Goal: Task Accomplishment & Management: Complete application form

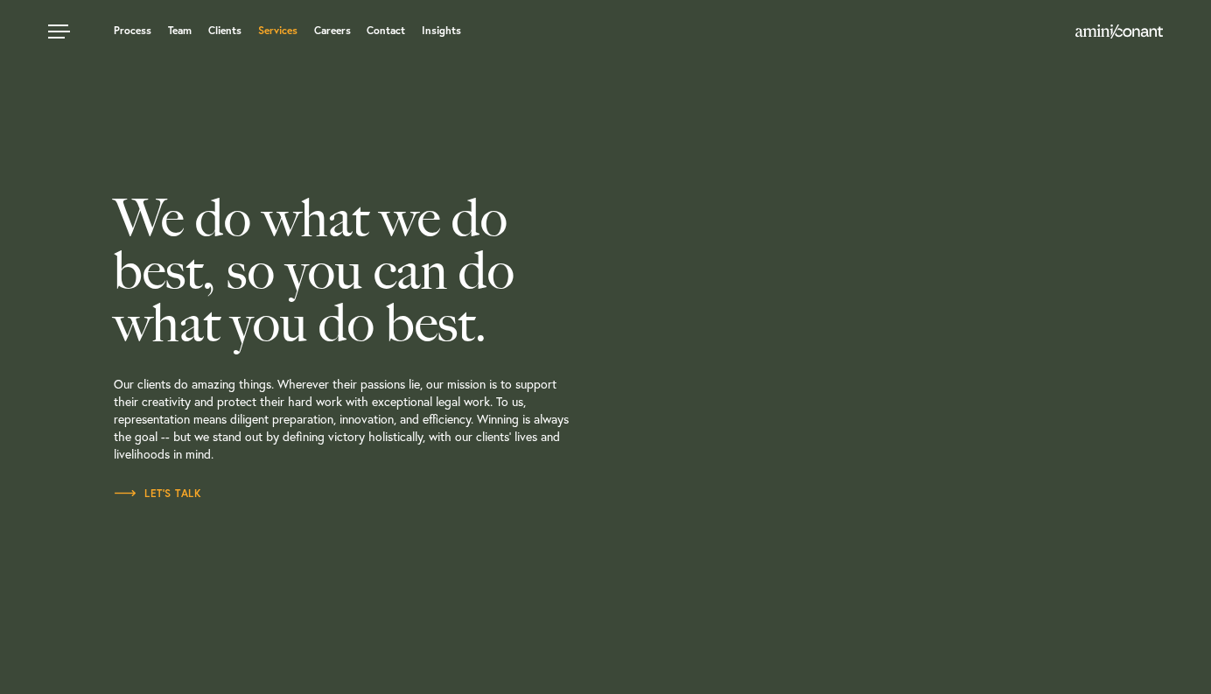
click at [277, 32] on link "Services" at bounding box center [277, 30] width 39 height 11
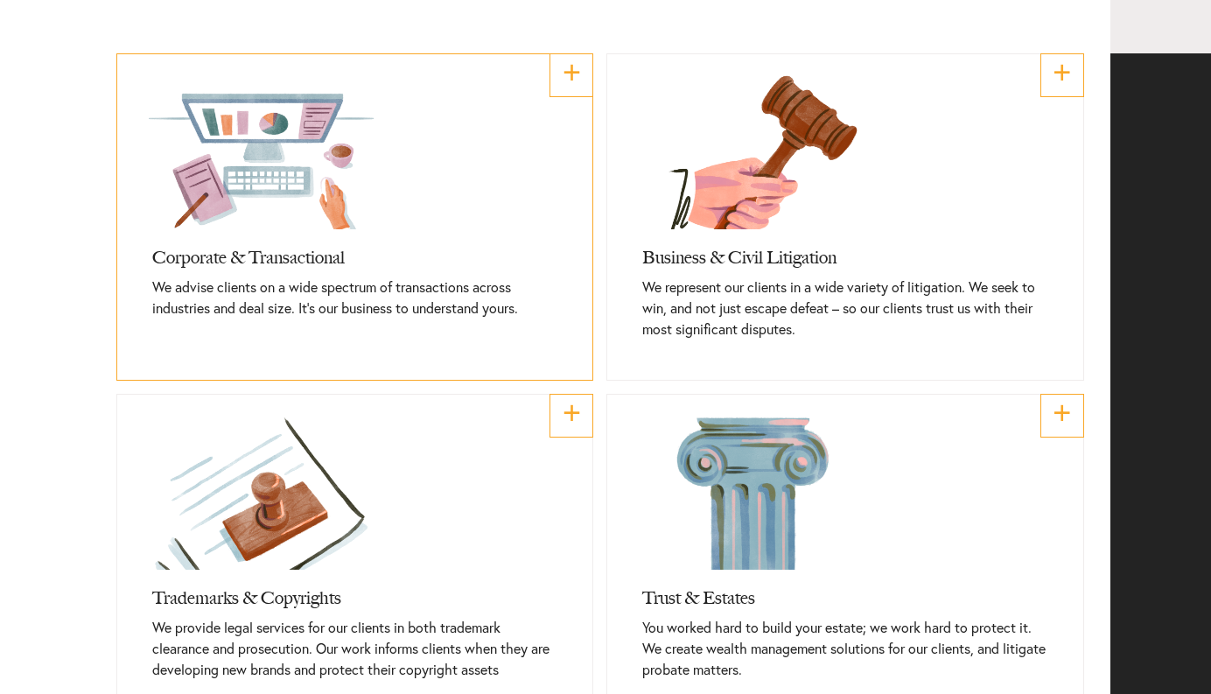
scroll to position [714, 0]
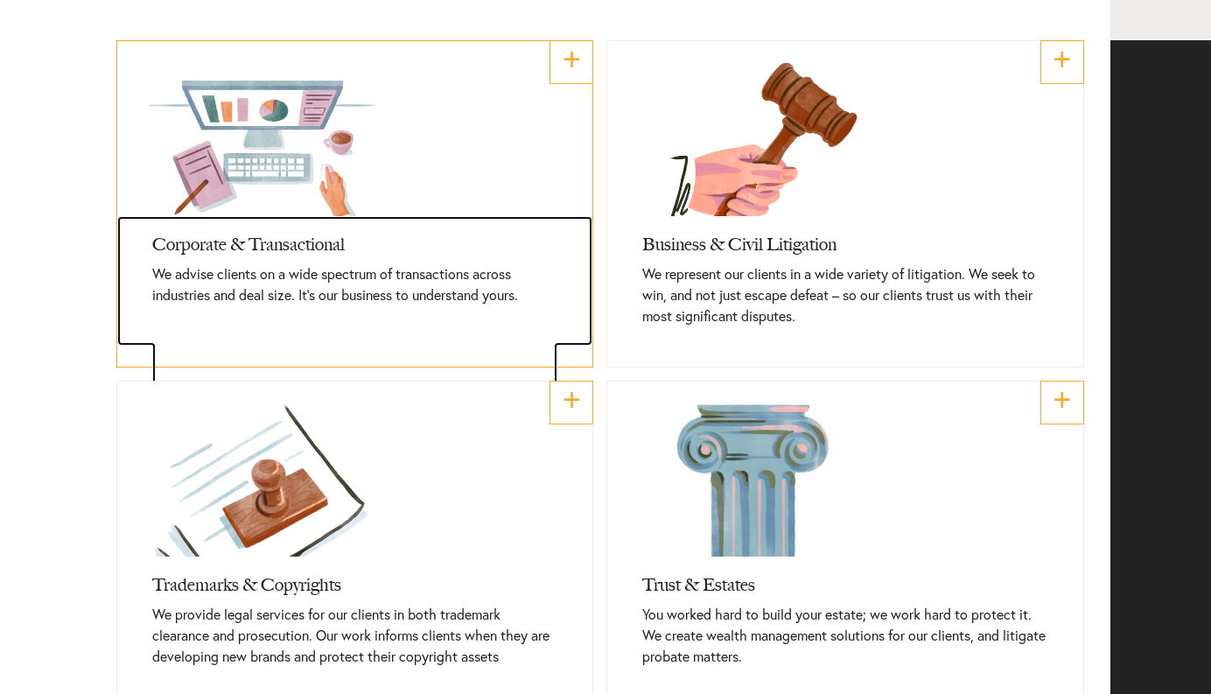
click at [245, 262] on h3 "Corporate & Transactional" at bounding box center [354, 239] width 405 height 47
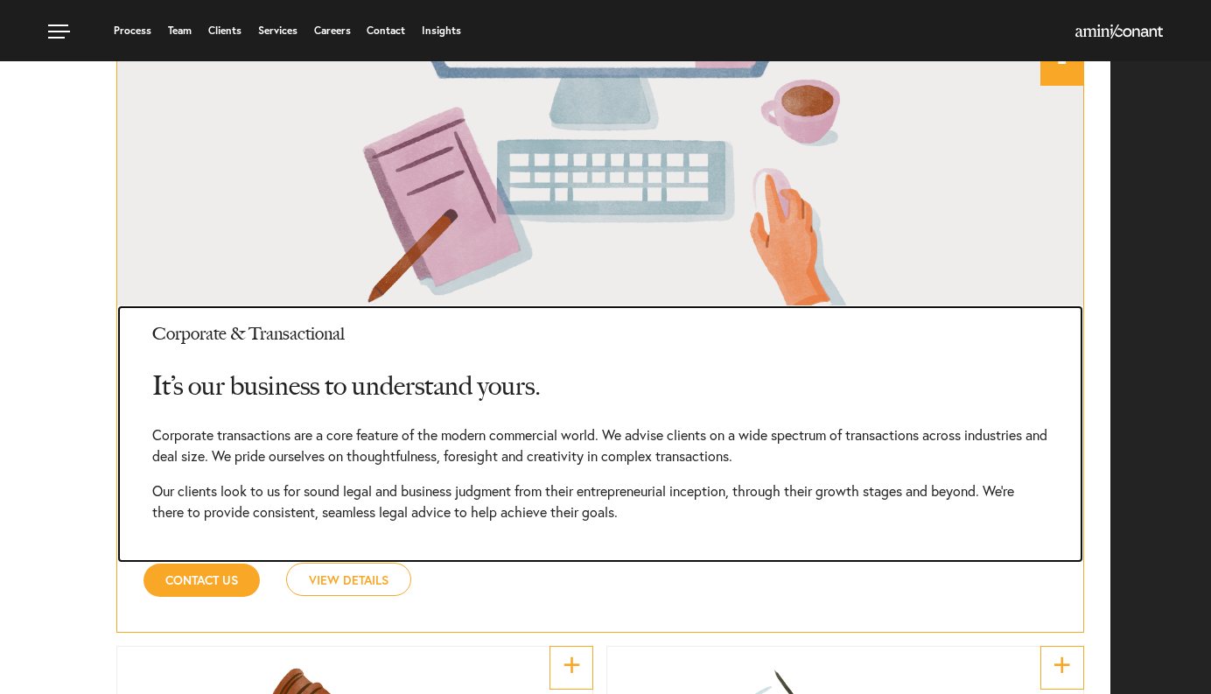
scroll to position [684, 0]
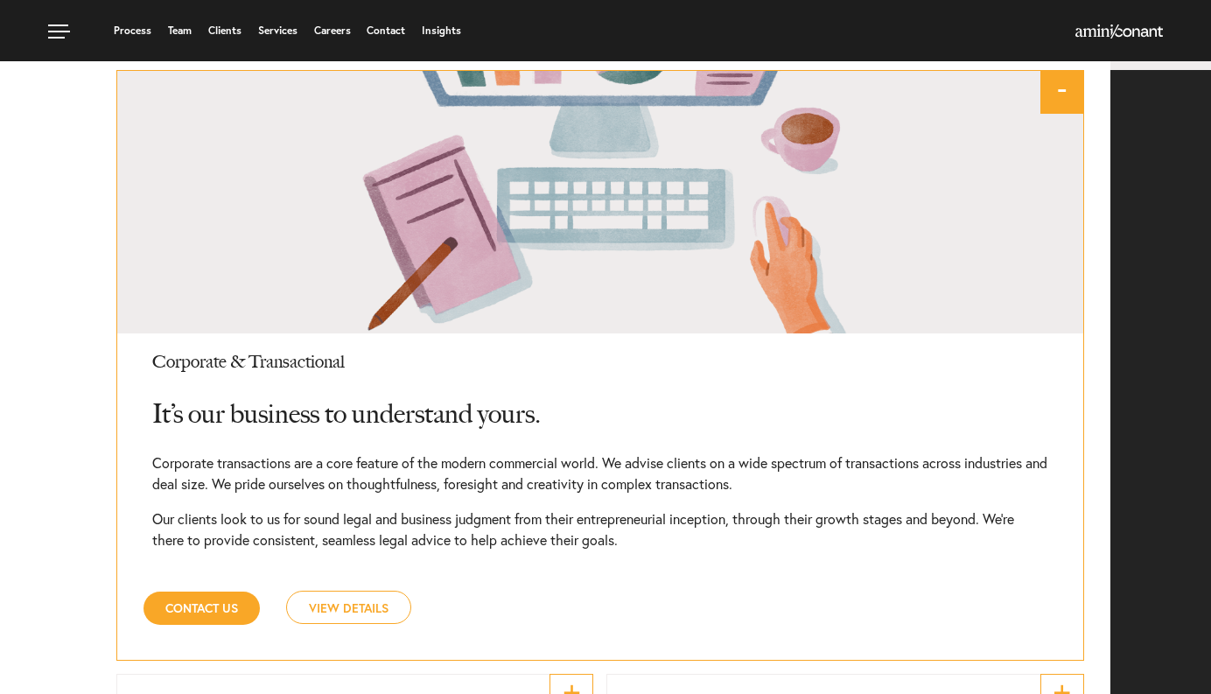
click at [336, 604] on link "View Details" at bounding box center [348, 607] width 125 height 33
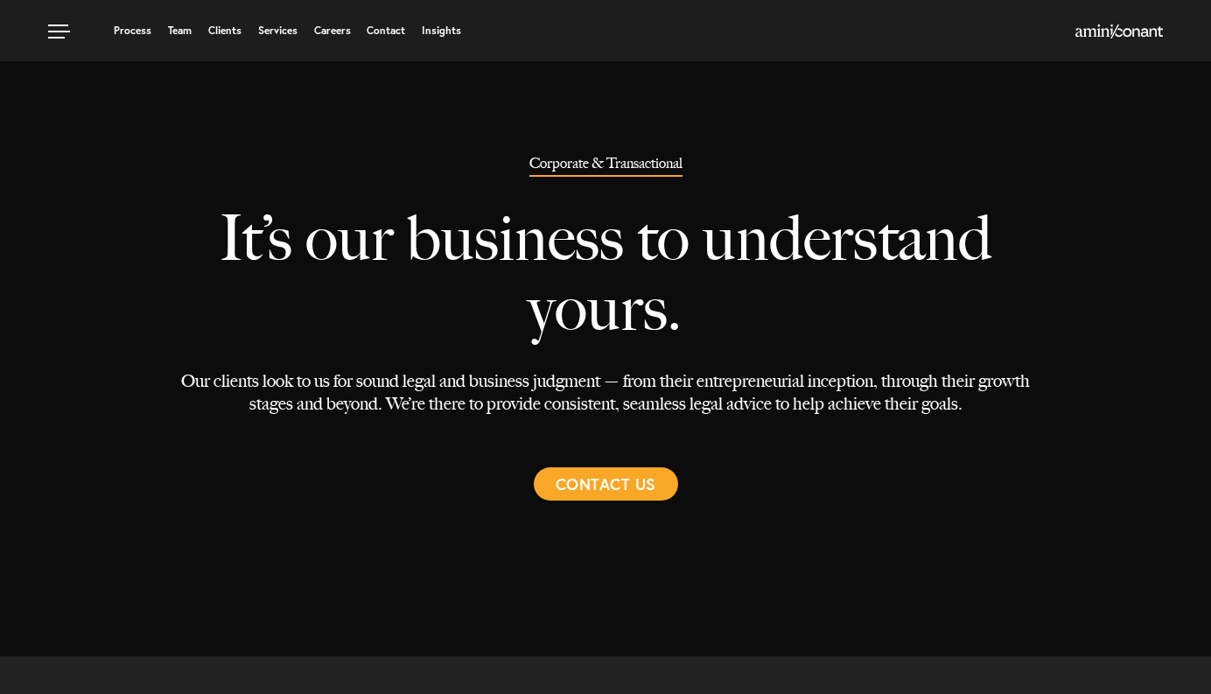
select select "Austin"
select select "Business and Civil Litigation"
